Goal: Information Seeking & Learning: Learn about a topic

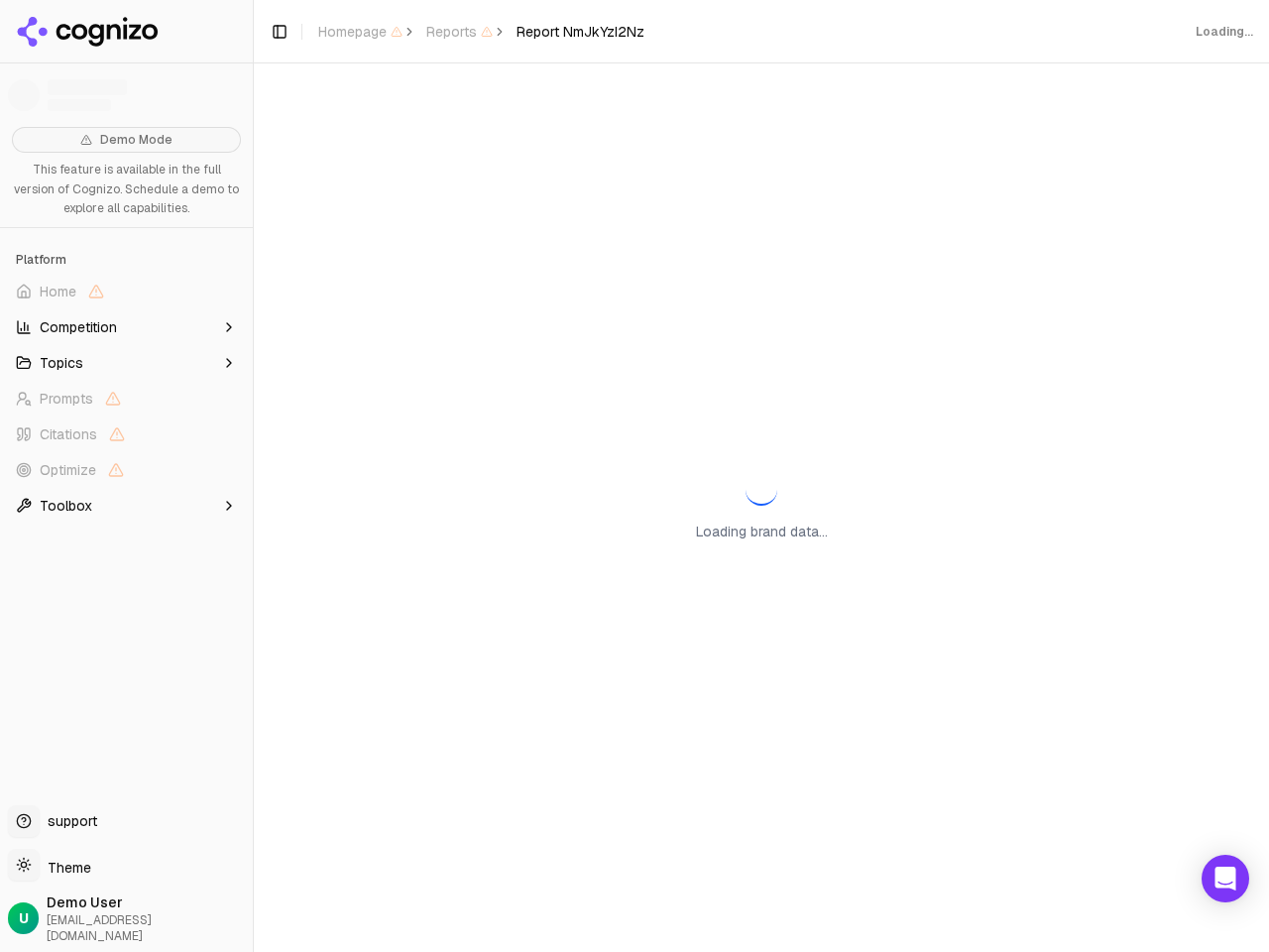
click at [635, 476] on div "Loading brand data..." at bounding box center [761, 508] width 1015 height 889
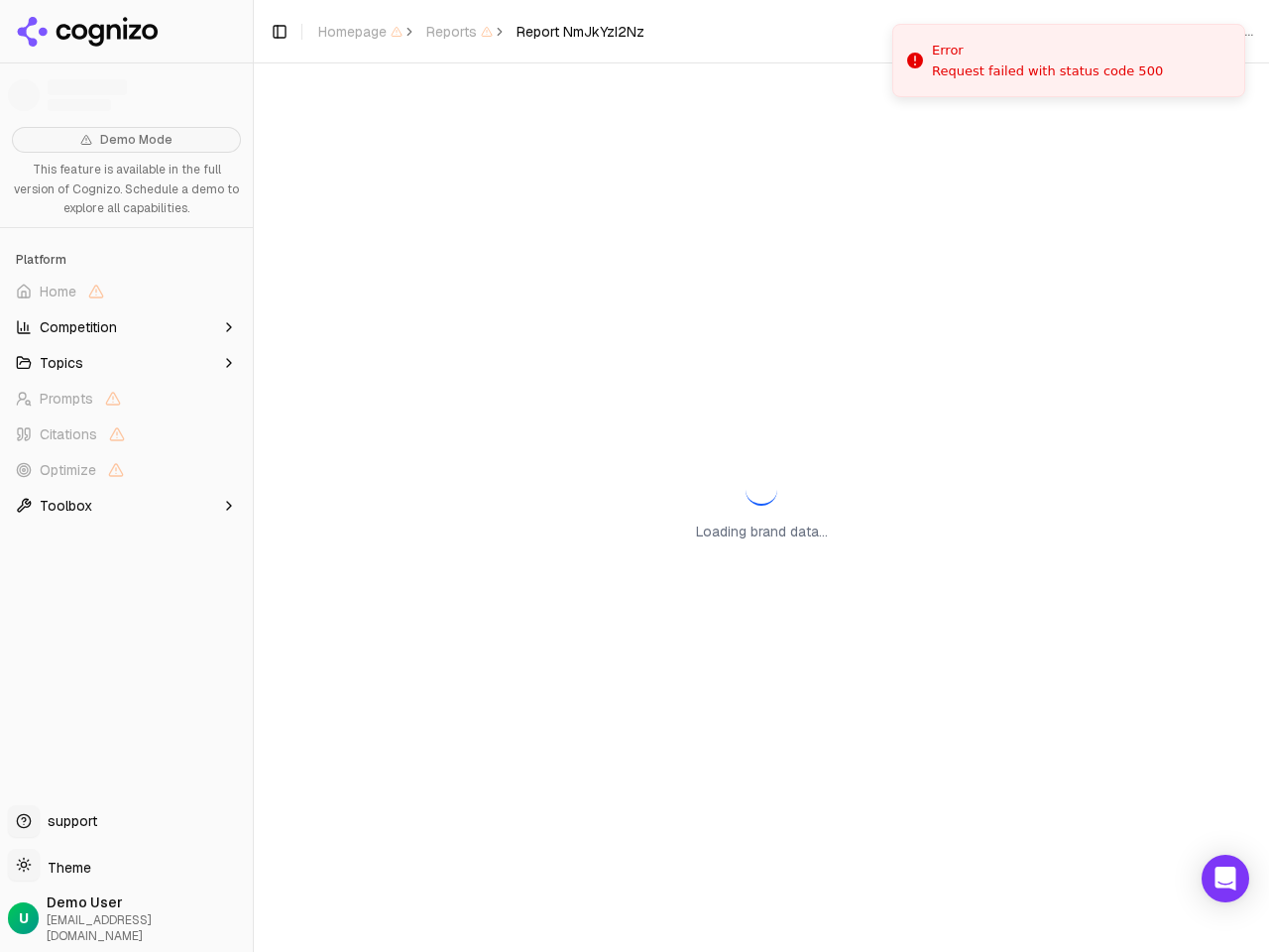
click at [126, 292] on span "Home" at bounding box center [126, 292] width 237 height 32
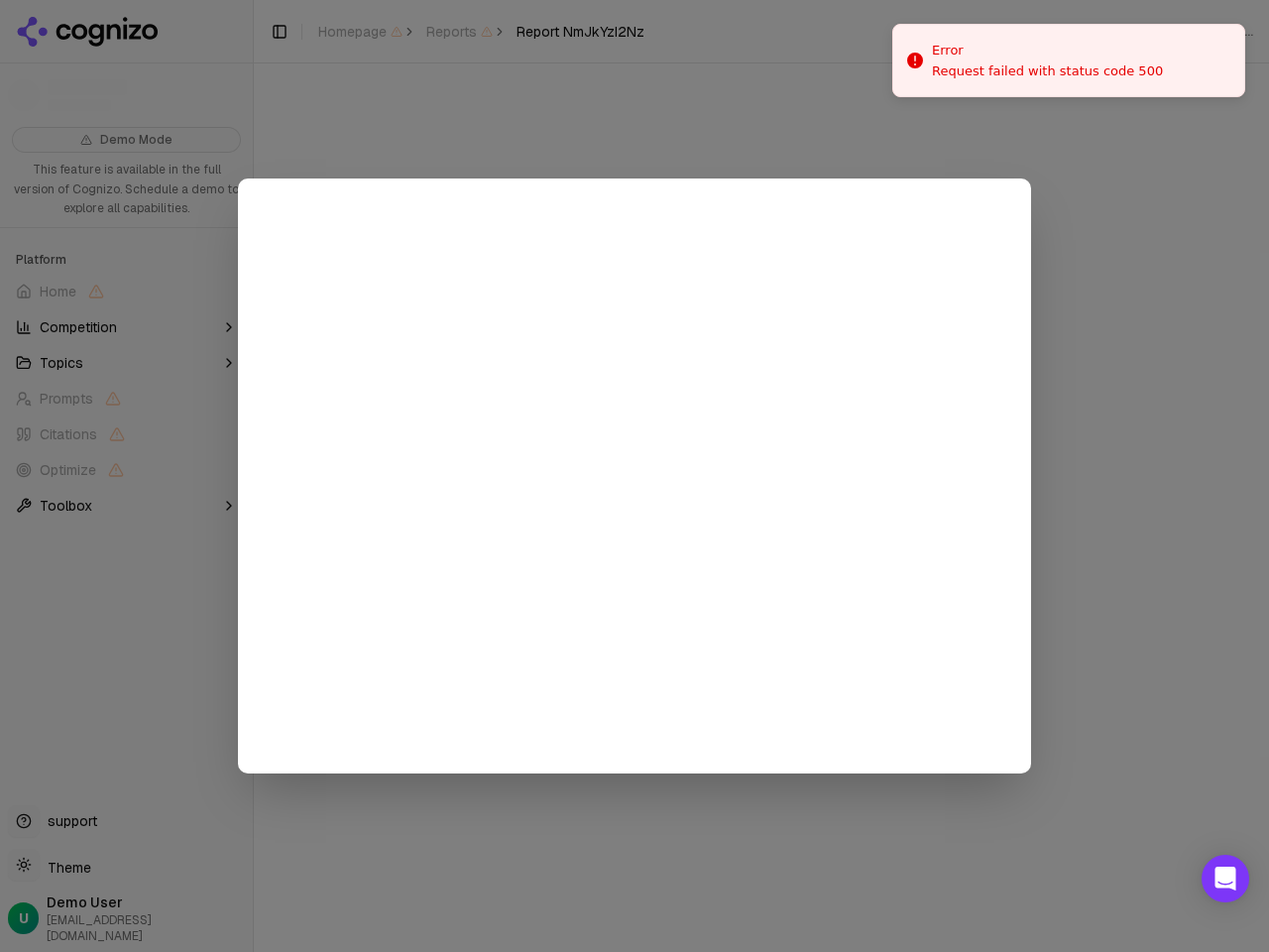
click at [126, 327] on div at bounding box center [634, 476] width 1269 height 952
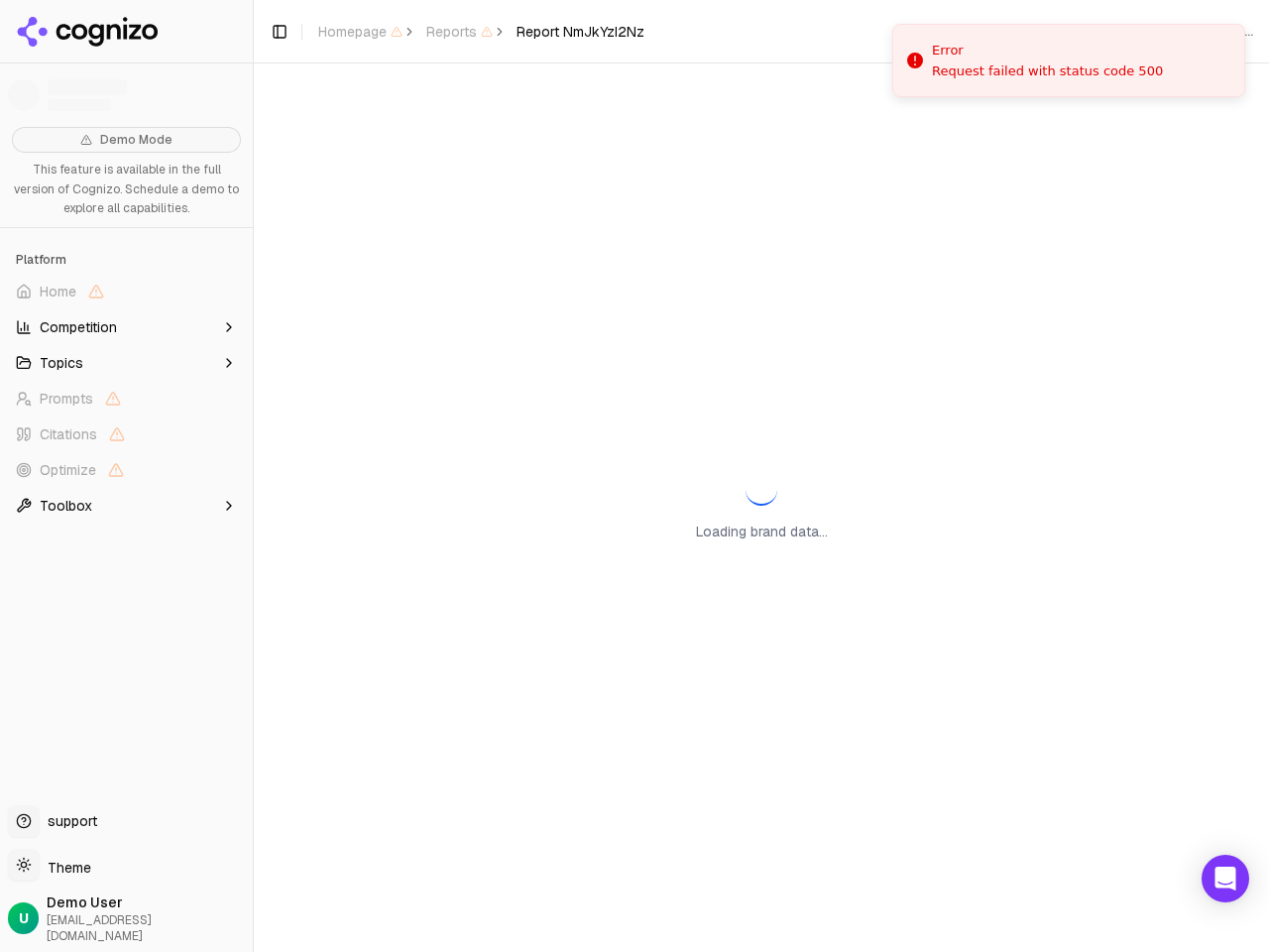
click at [126, 363] on button "Topics" at bounding box center [126, 363] width 237 height 32
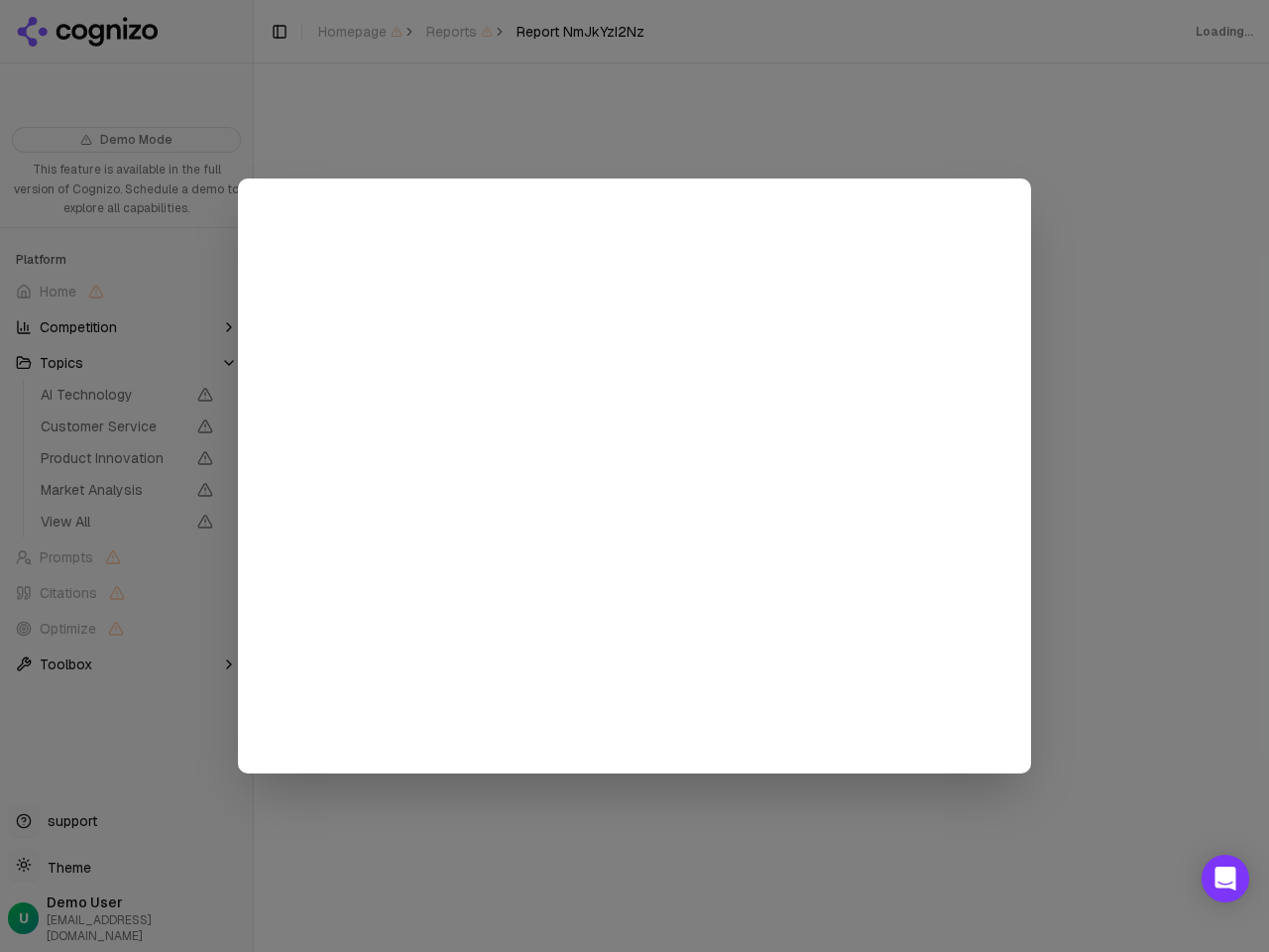
click at [126, 434] on div at bounding box center [634, 476] width 1269 height 952
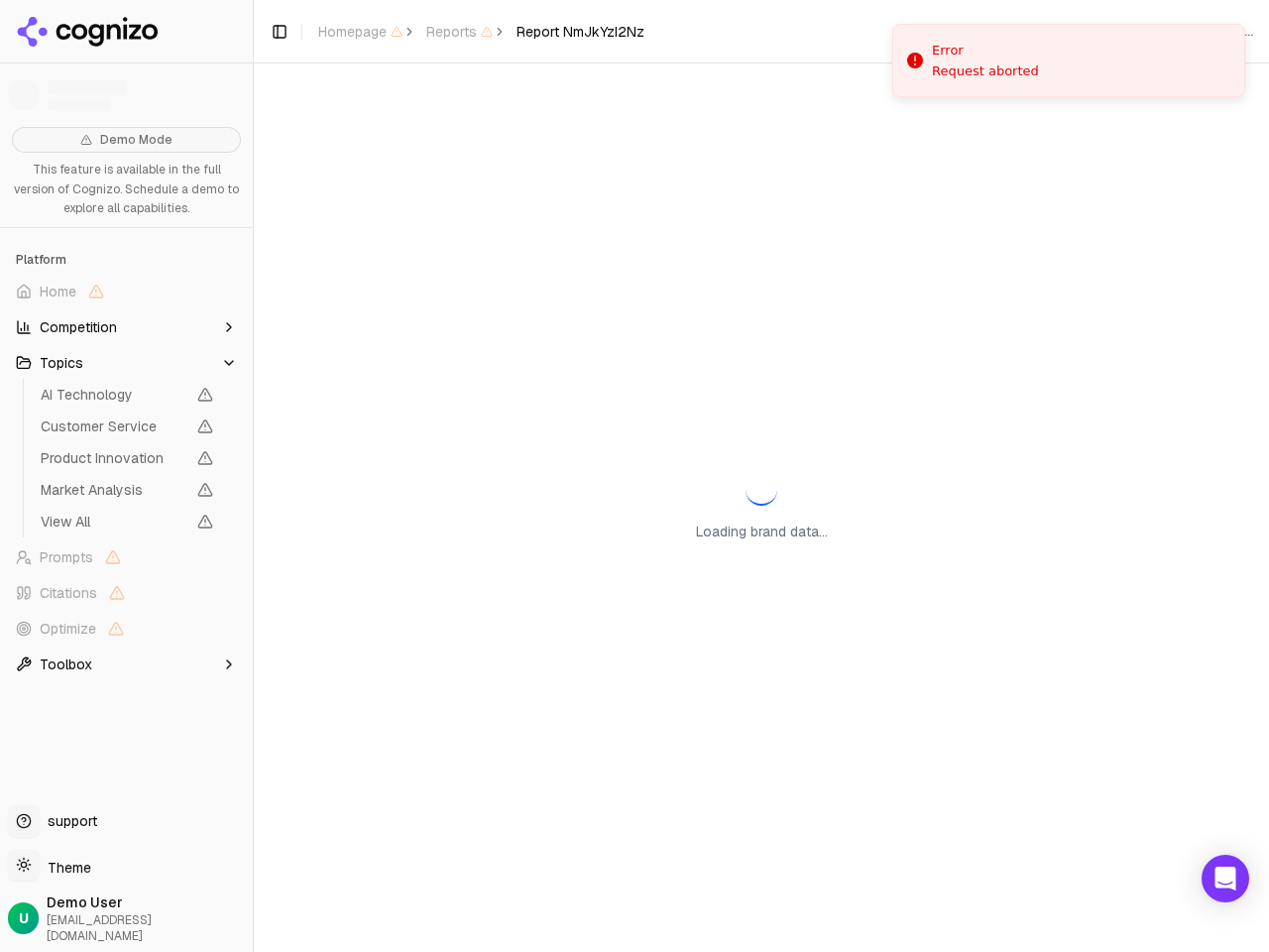
click at [126, 470] on span "Product Innovation" at bounding box center [127, 458] width 189 height 28
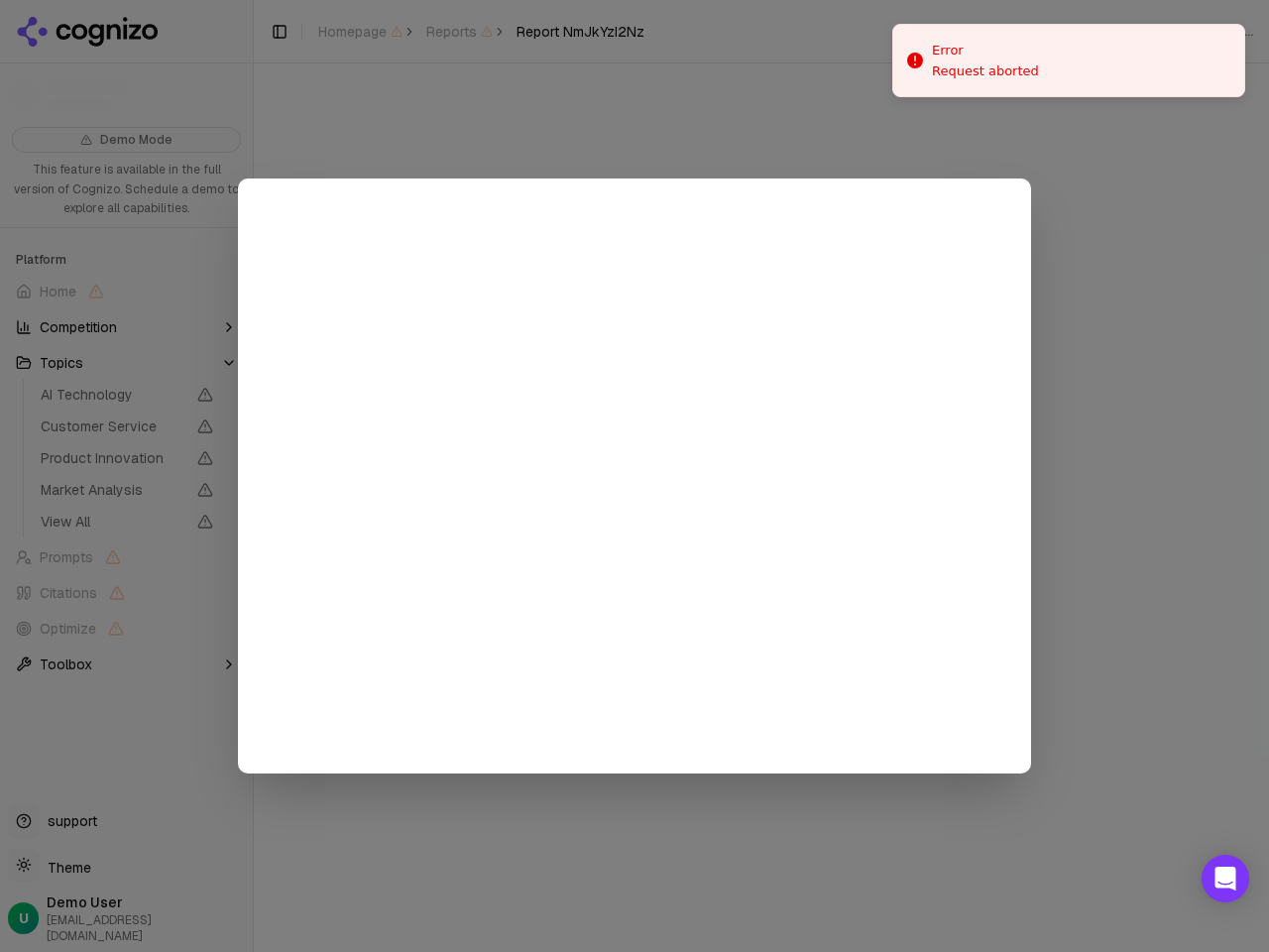
click at [126, 506] on div at bounding box center [634, 476] width 1269 height 952
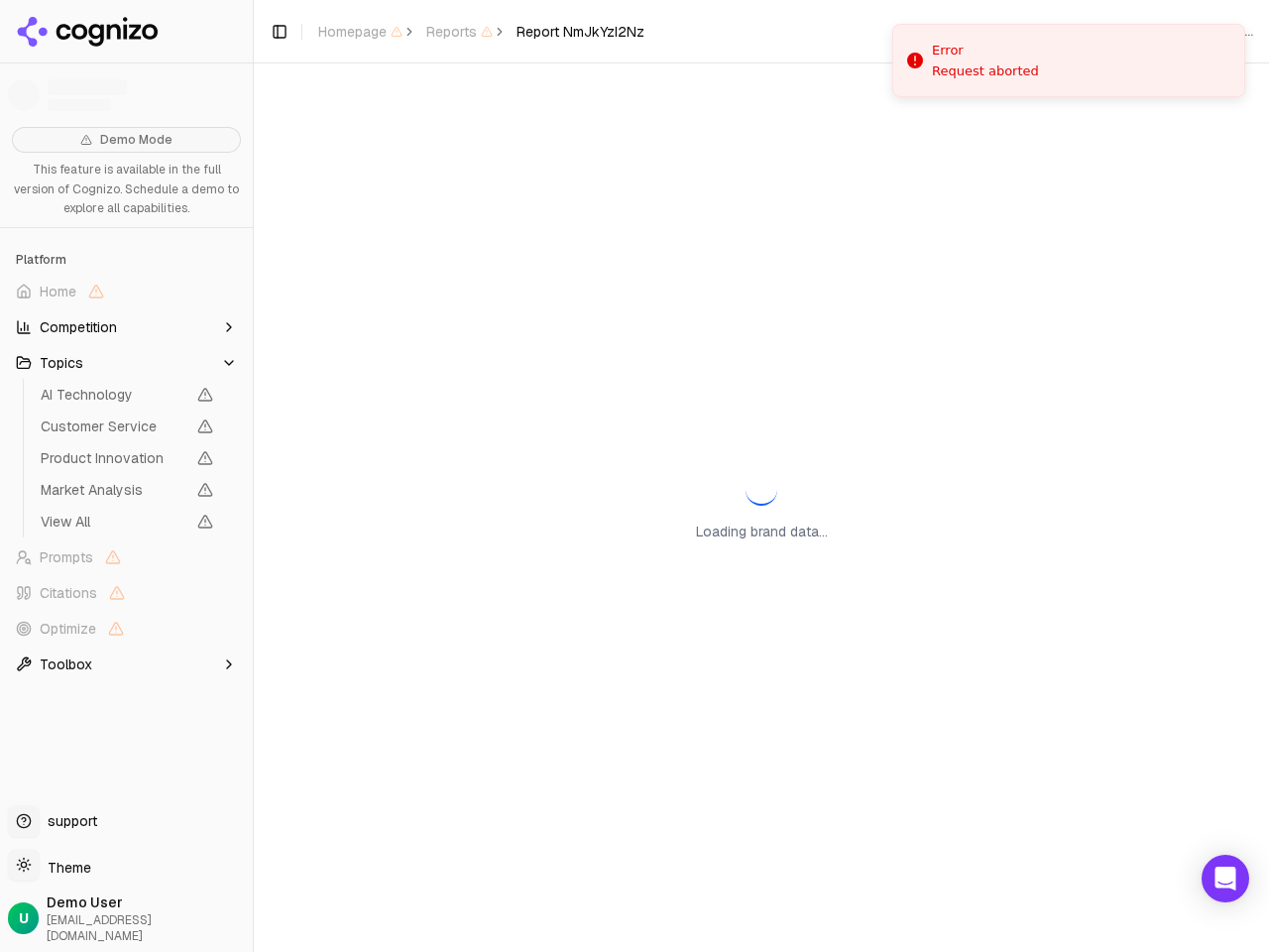
click at [253, 476] on button "Toggle Sidebar" at bounding box center [253, 476] width 16 height 952
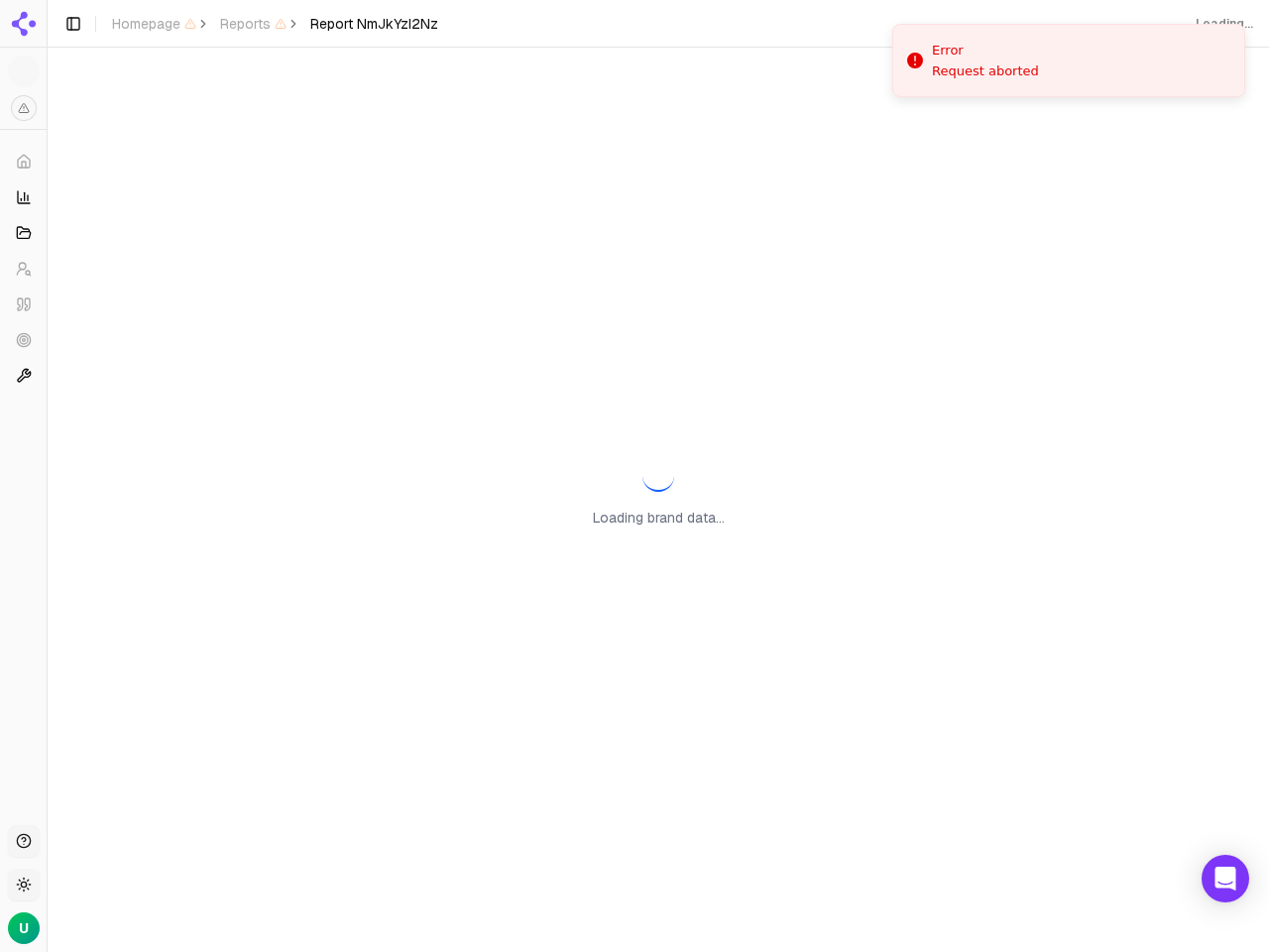
click at [280, 32] on div "Toggle Sidebar Homepage Reports Report NmJkYzI2Nz" at bounding box center [251, 24] width 407 height 28
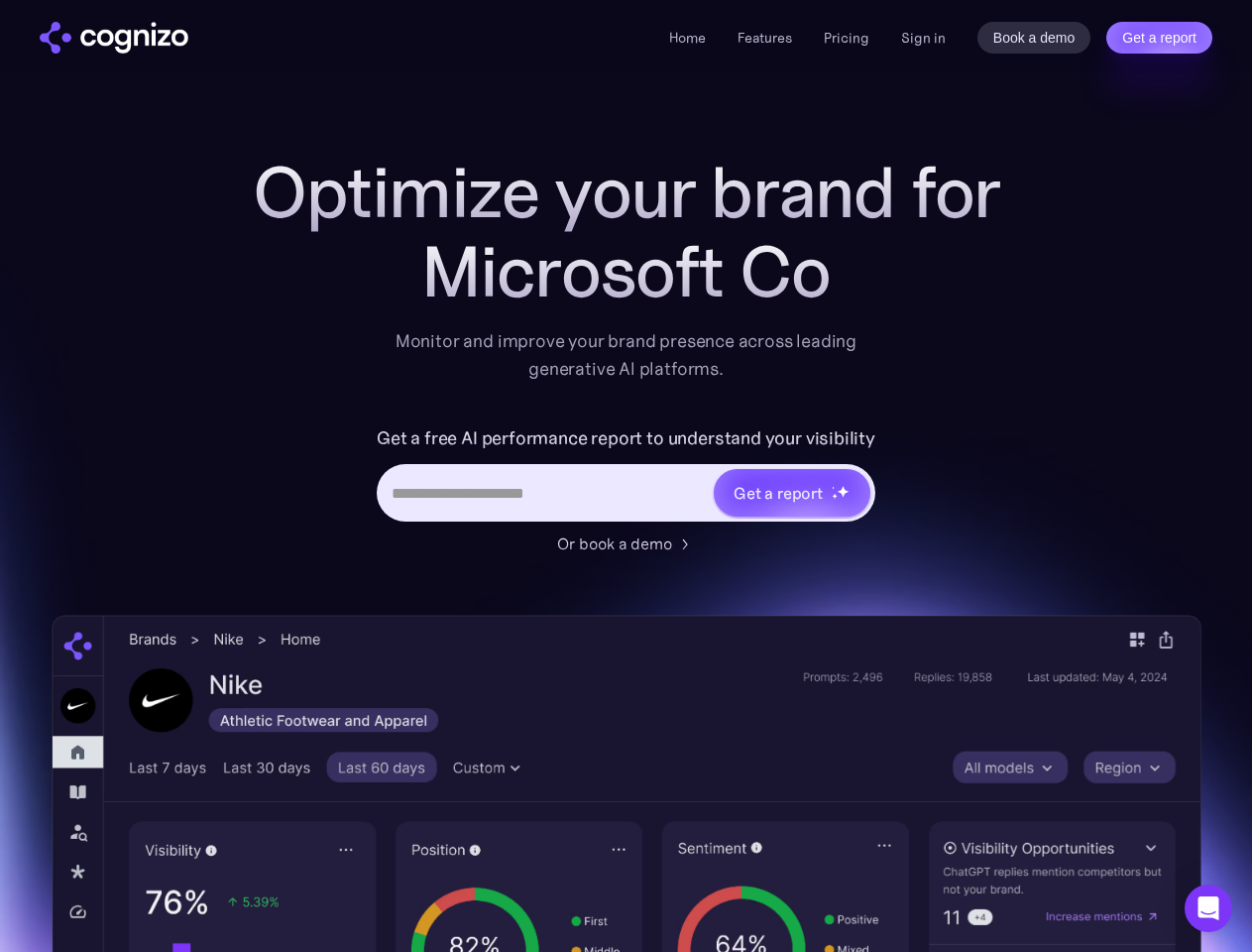
click at [1159, 38] on link "Get a report" at bounding box center [1159, 38] width 106 height 32
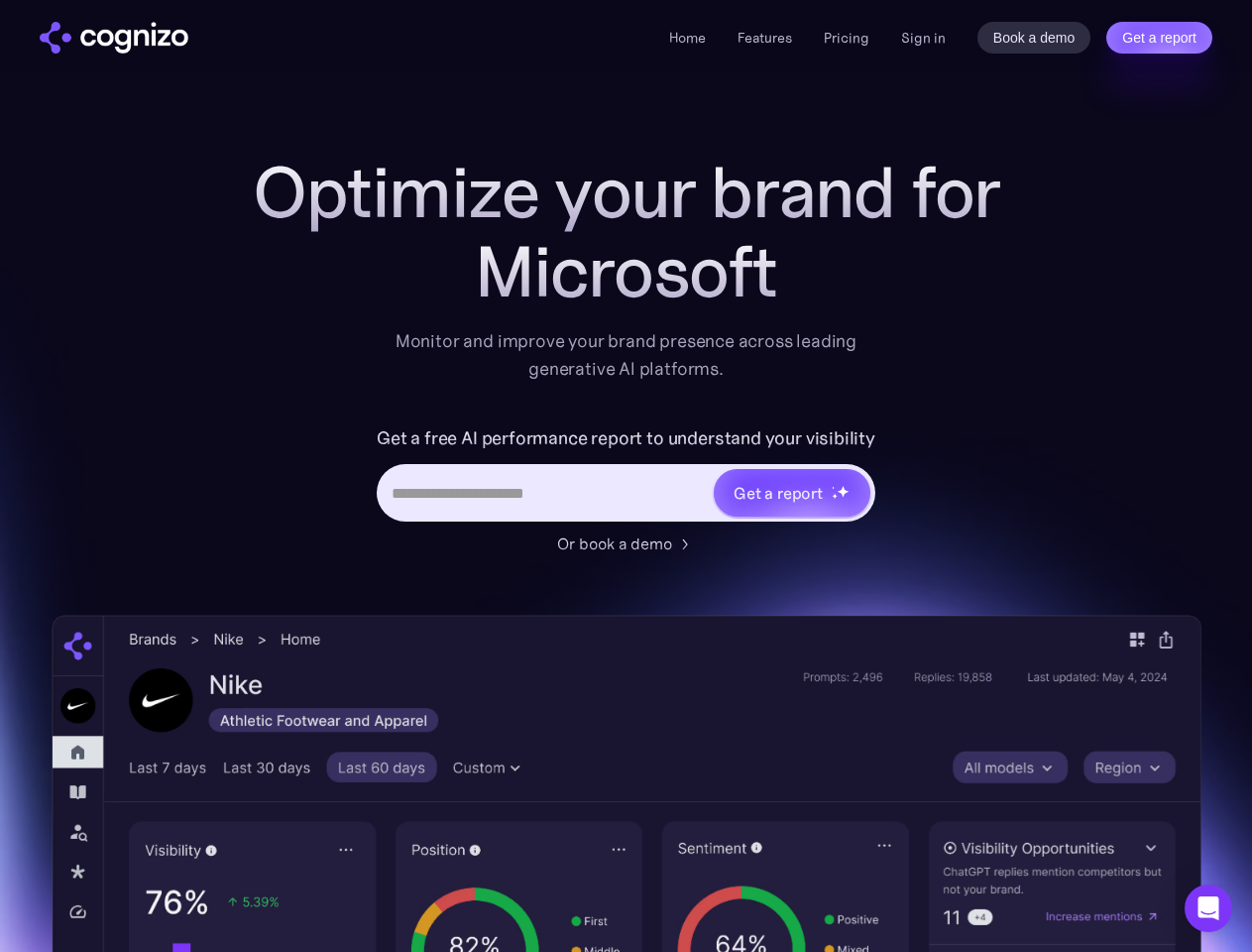
click at [0, 0] on input "Last name *" at bounding box center [0, 0] width 0 height 0
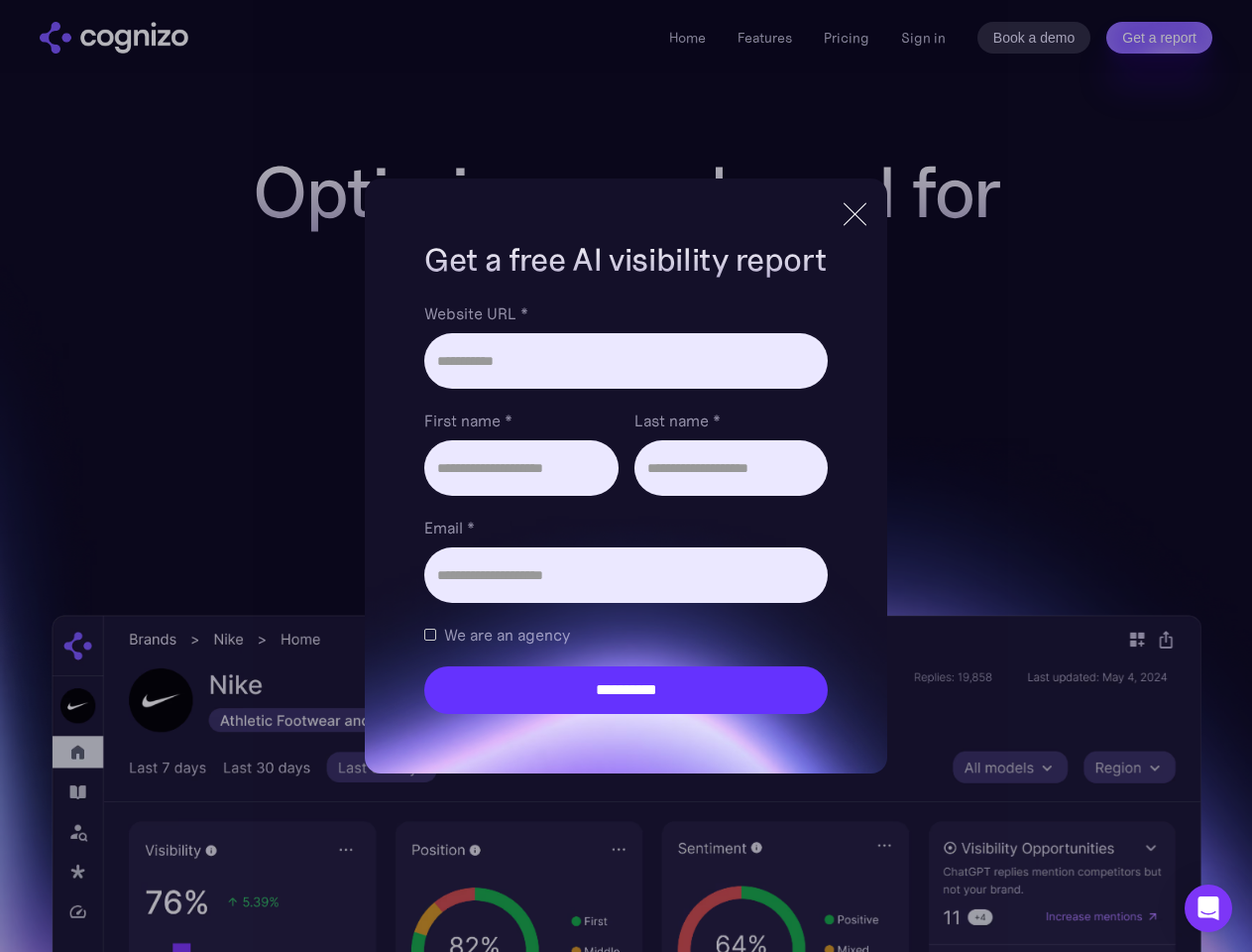
click at [1208, 908] on icon "Open Intercom Messenger" at bounding box center [1208, 908] width 21 height 24
